Goal: Information Seeking & Learning: Learn about a topic

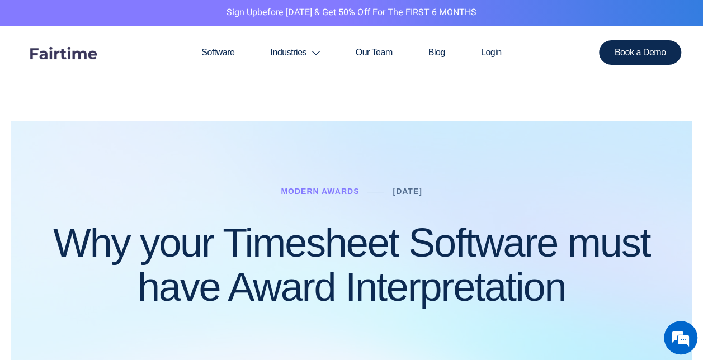
click at [65, 50] on img at bounding box center [63, 53] width 84 height 42
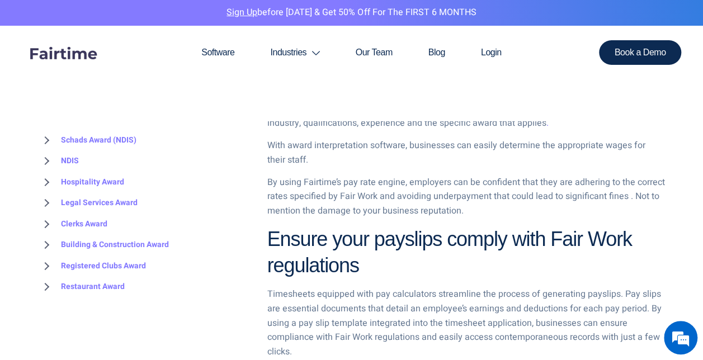
scroll to position [671, 0]
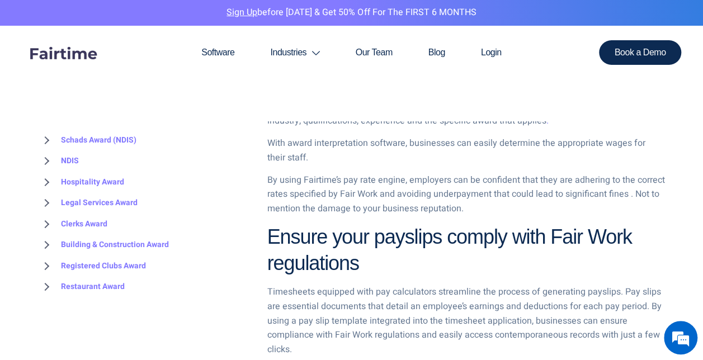
click at [436, 198] on p "By using Fairtime’s pay rate engine, employers can be confident that they are a…" at bounding box center [466, 194] width 398 height 43
